Goal: Find specific page/section: Find specific page/section

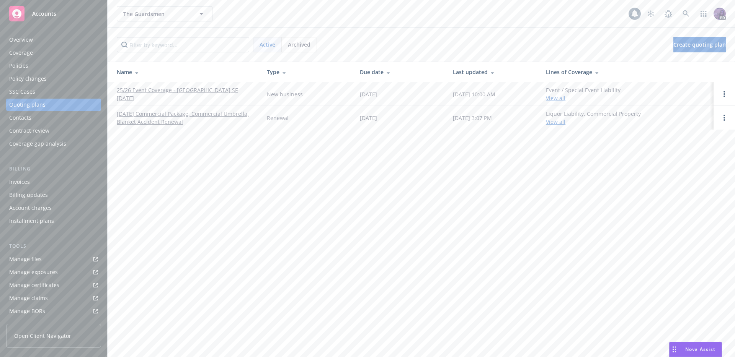
click at [53, 63] on div "Policies" at bounding box center [53, 66] width 89 height 12
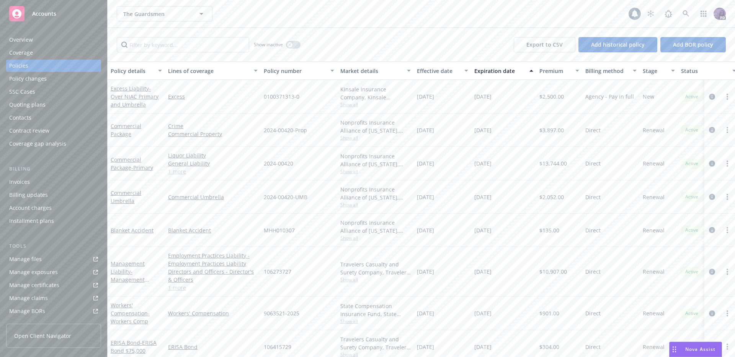
click at [59, 39] on div "Overview" at bounding box center [53, 40] width 89 height 12
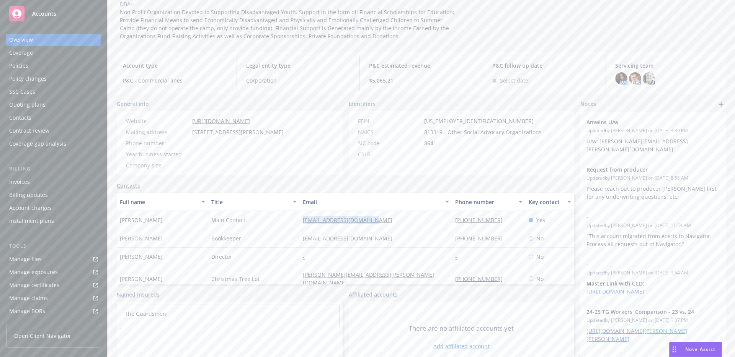
drag, startPoint x: 348, startPoint y: 228, endPoint x: 297, endPoint y: 228, distance: 51.3
click at [300, 228] on div "[EMAIL_ADDRESS][DOMAIN_NAME]" at bounding box center [376, 220] width 152 height 18
copy link "[EMAIL_ADDRESS][DOMAIN_NAME]"
click at [54, 104] on div "Quoting plans" at bounding box center [53, 105] width 89 height 12
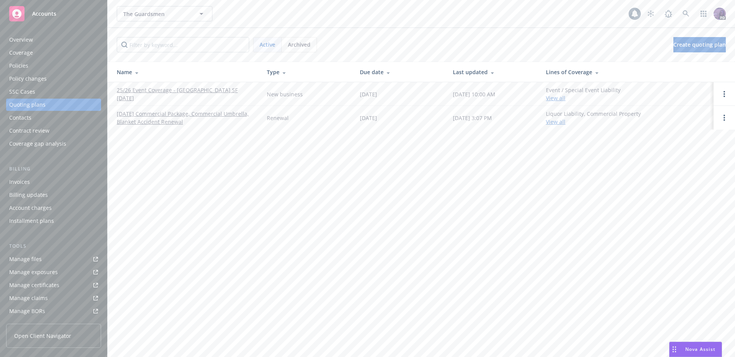
click at [134, 93] on link "25/26 Event Coverage - [GEOGRAPHIC_DATA] SF [DATE]" at bounding box center [186, 94] width 138 height 16
